Goal: Check status: Check status

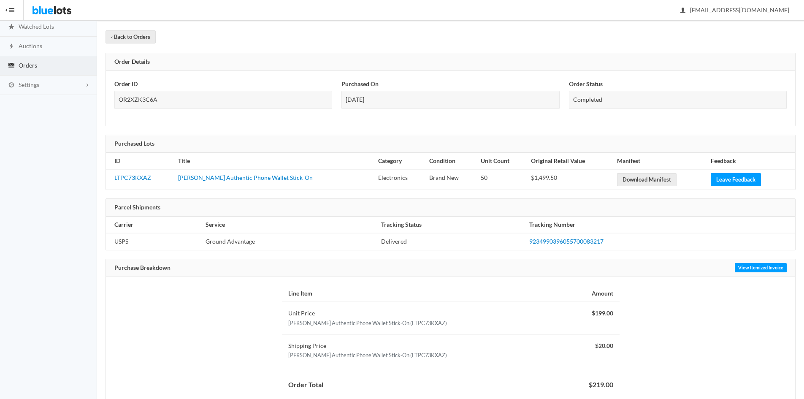
scroll to position [33, 0]
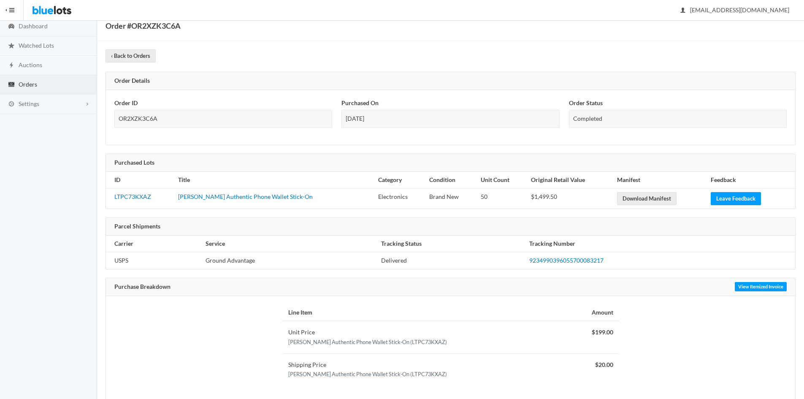
click at [26, 86] on span "Orders" at bounding box center [28, 84] width 19 height 7
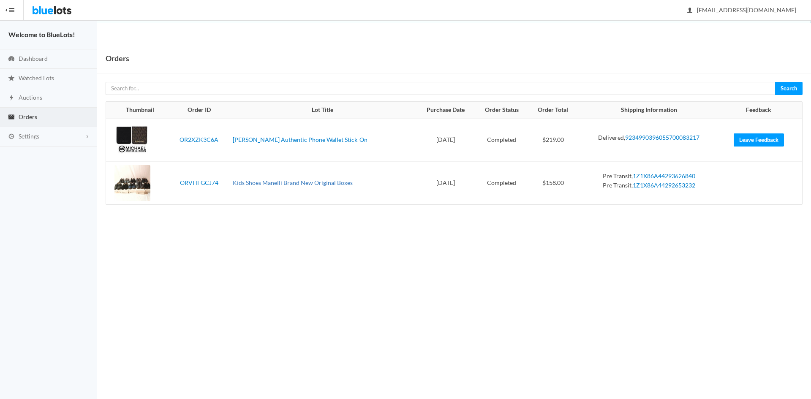
click at [314, 185] on link "Kids Shoes Manelli Brand New Original Boxes" at bounding box center [293, 182] width 120 height 7
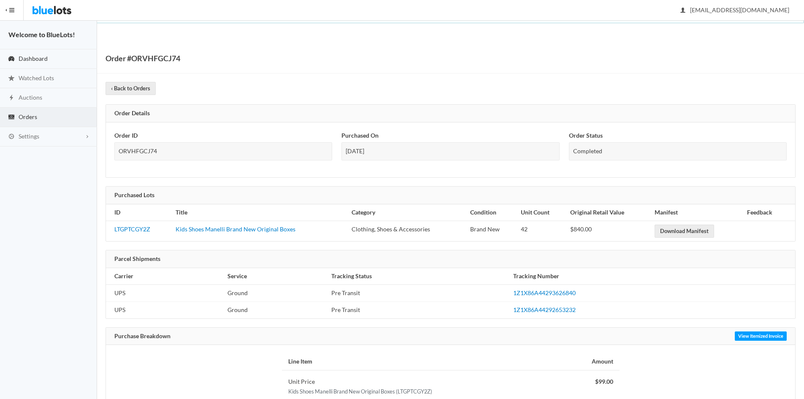
click at [36, 60] on span "Dashboard" at bounding box center [33, 58] width 29 height 7
